Goal: Information Seeking & Learning: Understand process/instructions

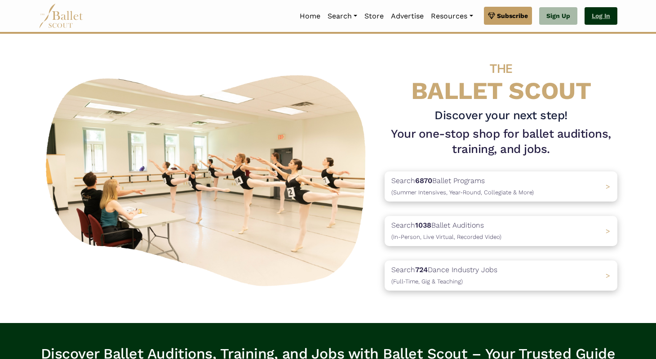
click at [598, 13] on link "Log In" at bounding box center [601, 16] width 33 height 18
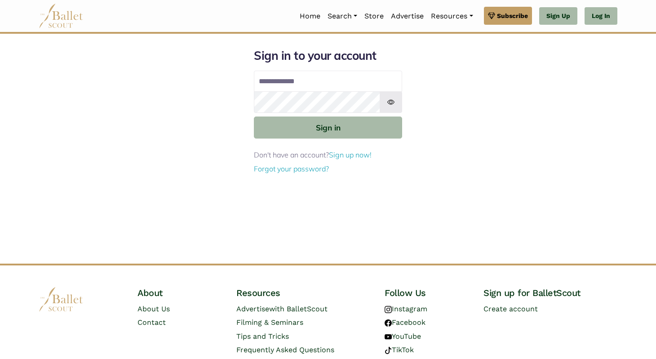
click at [356, 73] on input "Email address" at bounding box center [328, 82] width 148 height 22
click at [322, 85] on input "Email address" at bounding box center [328, 82] width 148 height 22
type input "**********"
click at [254, 116] on button "Sign in" at bounding box center [328, 127] width 148 height 22
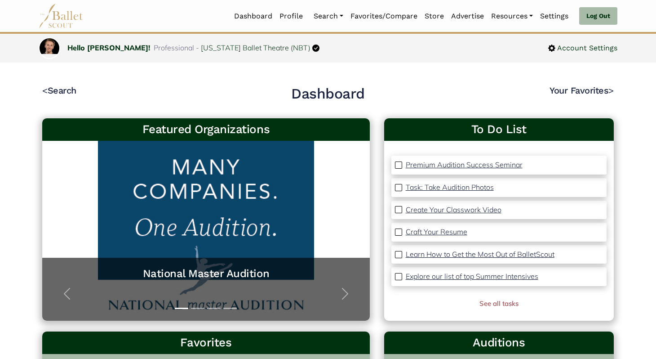
scroll to position [29, 0]
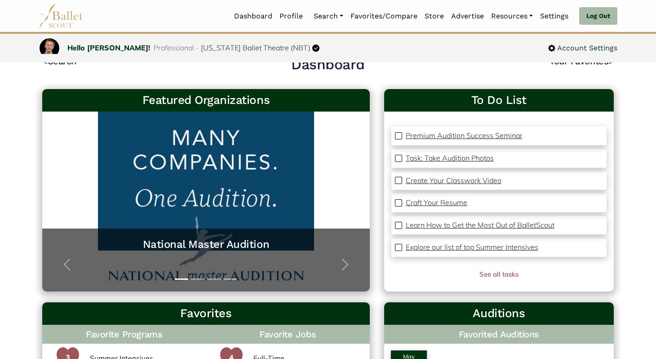
click at [444, 179] on p "Create Your Classwork Video" at bounding box center [454, 180] width 96 height 9
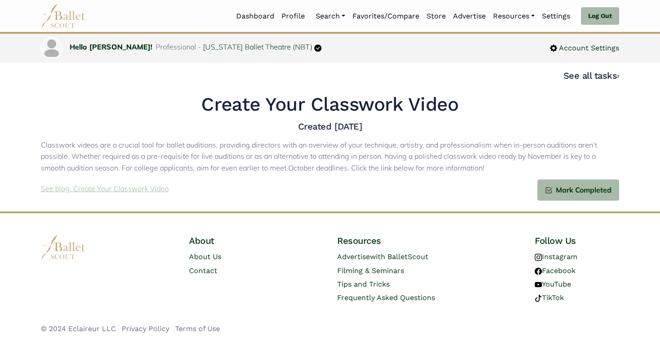
click at [110, 194] on p "See blog: Create Your Classwork Video" at bounding box center [105, 189] width 128 height 12
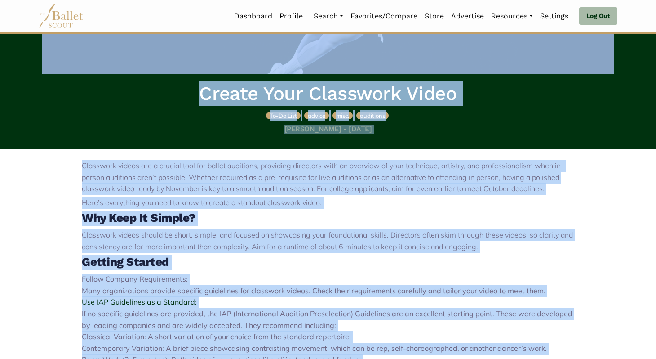
scroll to position [164, 0]
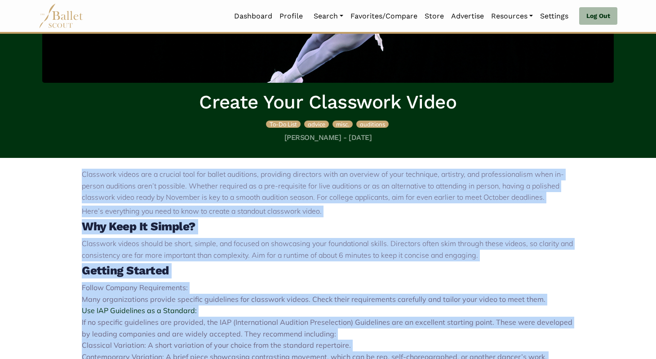
drag, startPoint x: 125, startPoint y: 275, endPoint x: 45, endPoint y: 168, distance: 133.2
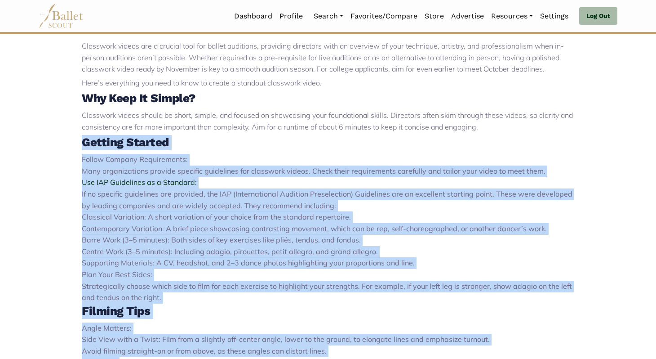
scroll to position [314, 0]
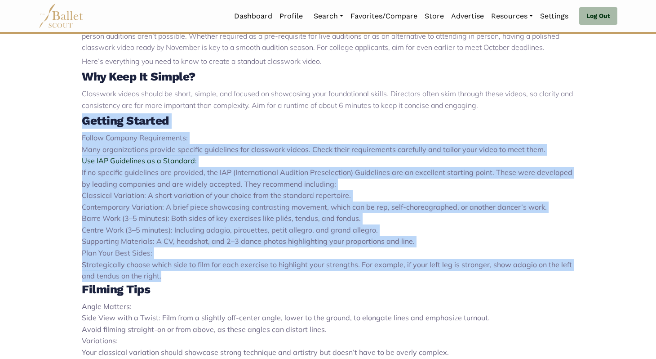
drag, startPoint x: 81, startPoint y: 172, endPoint x: 215, endPoint y: 275, distance: 169.8
click at [216, 276] on div "Classwork videos are a crucial tool for ballet auditions, providing directors w…" at bounding box center [327, 289] width 593 height 563
click at [215, 275] on li "Plan Your Best Sides: Strategically choose which side to film for each exercise…" at bounding box center [328, 264] width 492 height 35
drag, startPoint x: 215, startPoint y: 275, endPoint x: 48, endPoint y: 120, distance: 228.3
click at [48, 120] on div "Classwork videos are a crucial tool for ballet auditions, providing directors w…" at bounding box center [327, 289] width 593 height 563
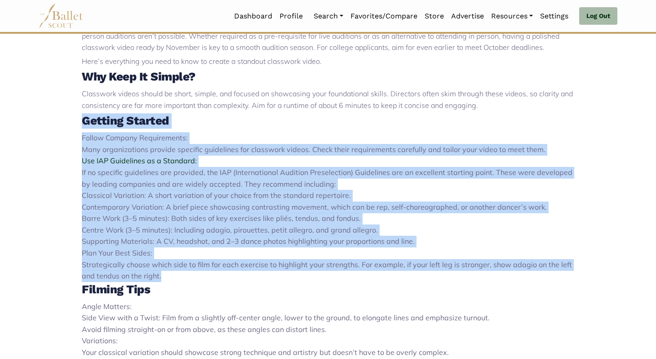
click at [48, 120] on div "Classwork videos are a crucial tool for ballet auditions, providing directors w…" at bounding box center [327, 289] width 593 height 563
drag, startPoint x: 48, startPoint y: 120, endPoint x: 267, endPoint y: 271, distance: 266.3
click at [269, 273] on div "Classwork videos are a crucial tool for ballet auditions, providing directors w…" at bounding box center [327, 289] width 593 height 563
click at [267, 271] on li "Plan Your Best Sides: Strategically choose which side to film for each exercise…" at bounding box center [328, 264] width 492 height 35
drag, startPoint x: 267, startPoint y: 271, endPoint x: 35, endPoint y: 113, distance: 281.4
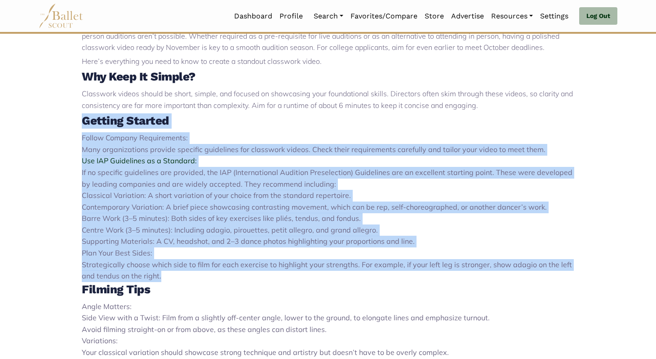
click at [35, 113] on div "Classwork videos are a crucial tool for ballet auditions, providing directors w…" at bounding box center [327, 289] width 593 height 563
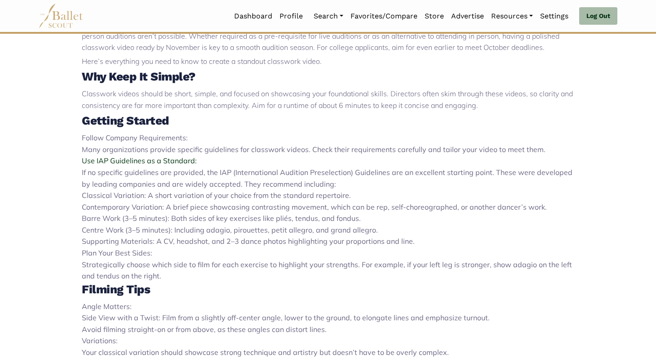
click at [216, 163] on li "Use IAP Guidelines as a Standard: If no specific guidelines are provided, the I…" at bounding box center [328, 172] width 492 height 35
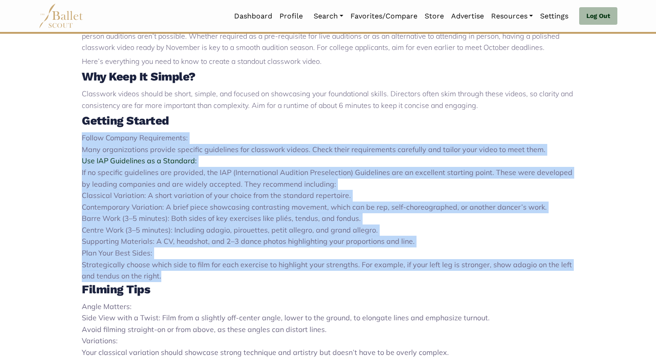
drag, startPoint x: 82, startPoint y: 138, endPoint x: 253, endPoint y: 271, distance: 216.8
click at [253, 271] on div "Classwork videos are a crucial tool for ballet auditions, providing directors w…" at bounding box center [328, 292] width 492 height 546
click at [253, 271] on li "Plan Your Best Sides: Strategically choose which side to film for each exercise…" at bounding box center [328, 264] width 492 height 35
drag, startPoint x: 253, startPoint y: 271, endPoint x: 68, endPoint y: 113, distance: 243.1
click at [68, 113] on div "Classwork videos are a crucial tool for ballet auditions, providing directors w…" at bounding box center [327, 289] width 593 height 563
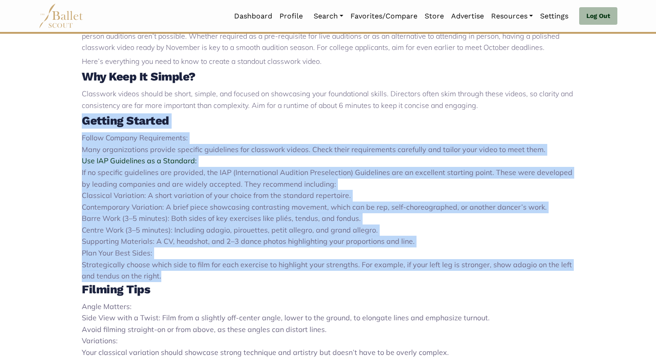
click at [68, 113] on div "Classwork videos are a crucial tool for ballet auditions, providing directors w…" at bounding box center [327, 289] width 593 height 563
drag, startPoint x: 68, startPoint y: 113, endPoint x: 215, endPoint y: 280, distance: 222.2
click at [215, 280] on div "Classwork videos are a crucial tool for ballet auditions, providing directors w…" at bounding box center [327, 289] width 593 height 563
click at [215, 280] on li "Plan Your Best Sides: Strategically choose which side to film for each exercise…" at bounding box center [328, 264] width 492 height 35
